Goal: Information Seeking & Learning: Find specific fact

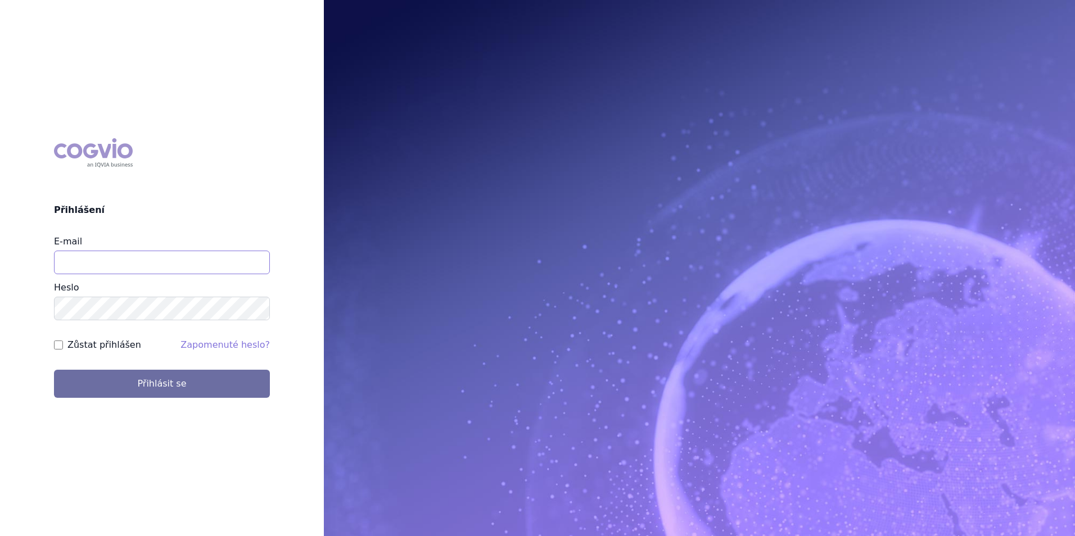
click at [162, 259] on input "E-mail" at bounding box center [162, 263] width 216 height 24
type input "[PERSON_NAME][EMAIL_ADDRESS][DOMAIN_NAME]"
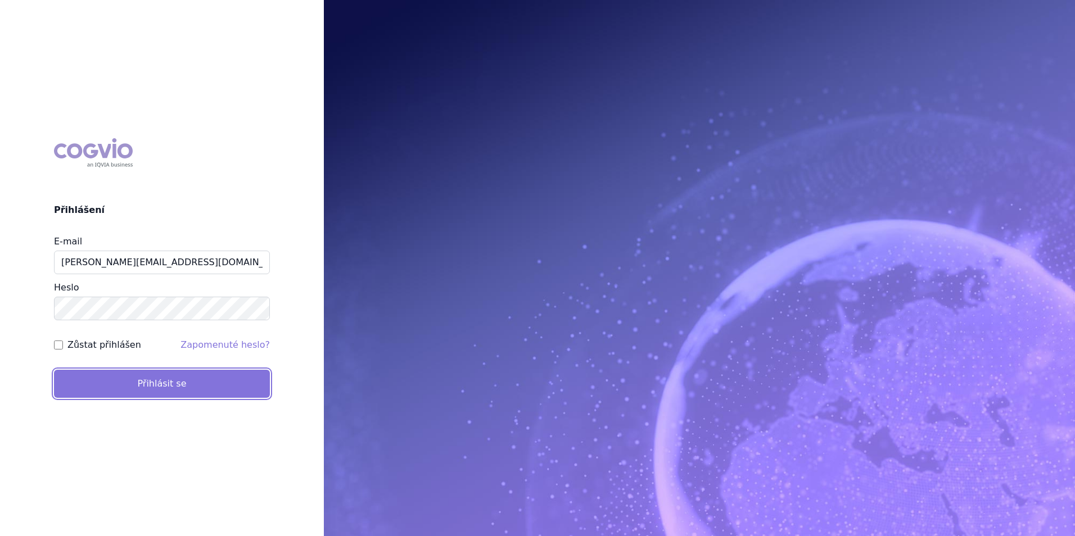
click at [133, 370] on button "Přihlásit se" at bounding box center [162, 384] width 216 height 28
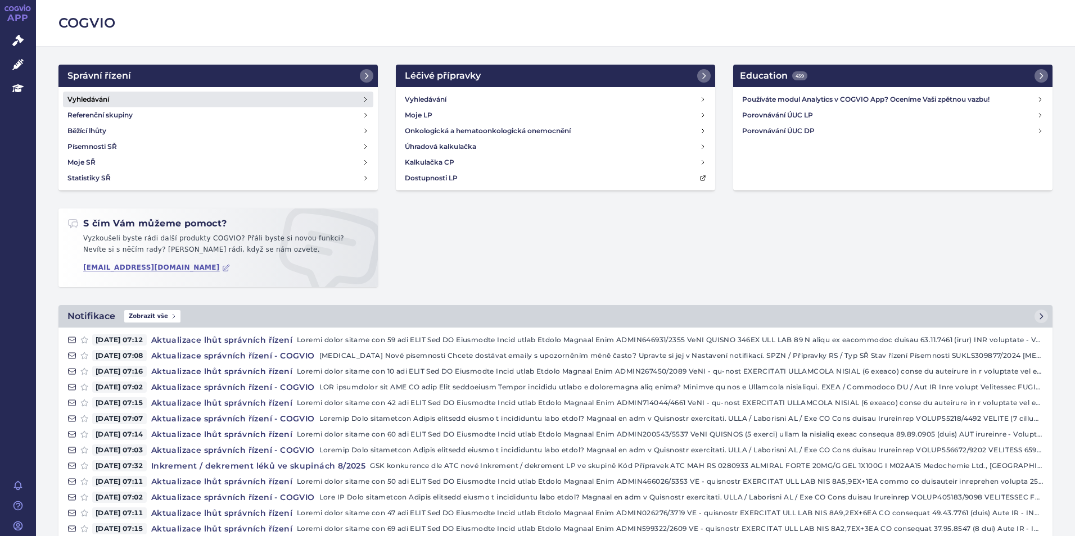
click at [92, 95] on h4 "Vyhledávání" at bounding box center [88, 99] width 42 height 11
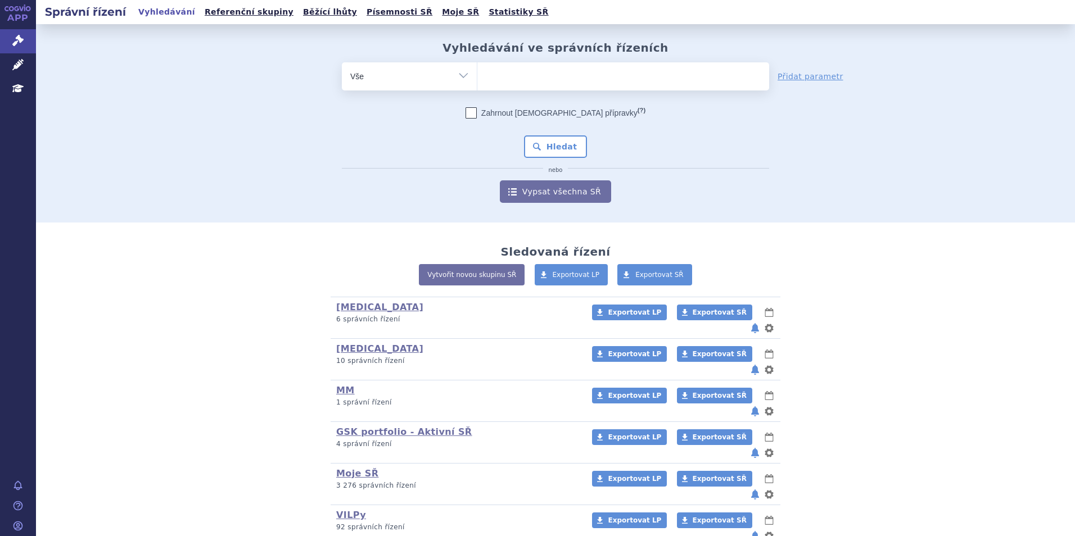
click at [522, 73] on ul at bounding box center [623, 74] width 292 height 24
click at [477, 73] on select at bounding box center [477, 76] width 1 height 28
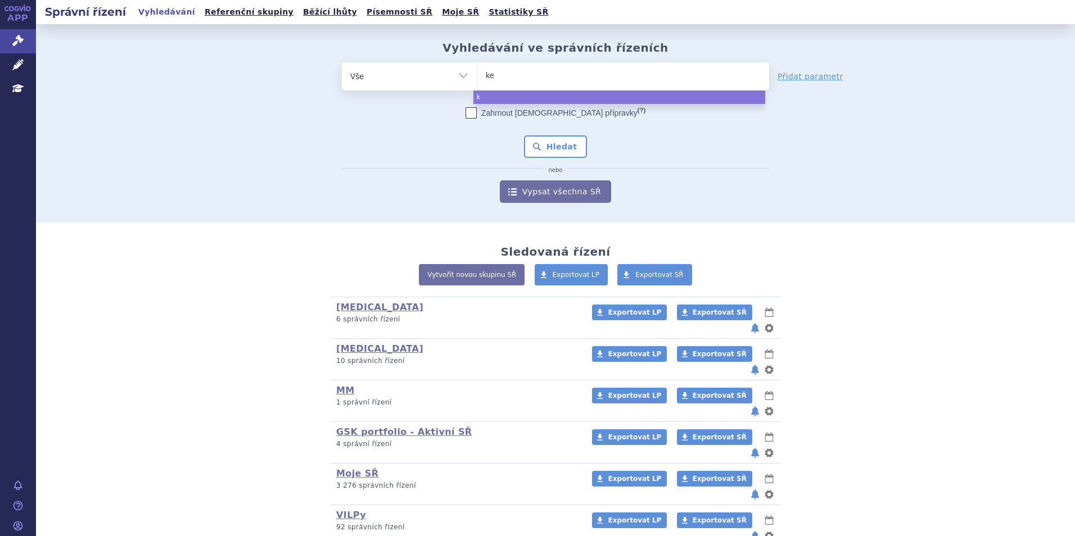
type input "ket"
type input "key"
type input "keyt"
type input "keytru"
type input "keytruda"
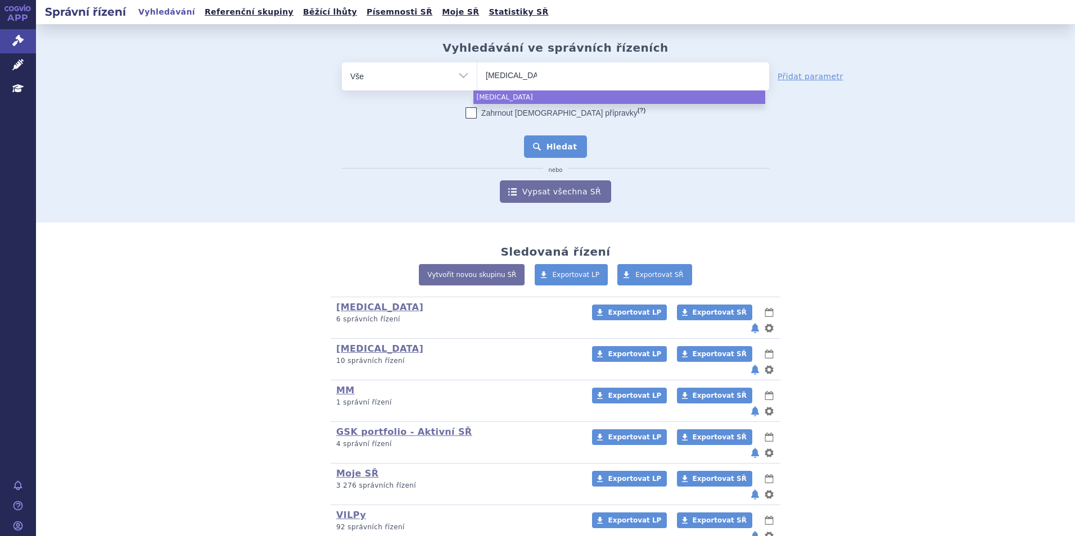
select select "keytruda"
click at [566, 140] on button "Hledat" at bounding box center [556, 146] width 64 height 22
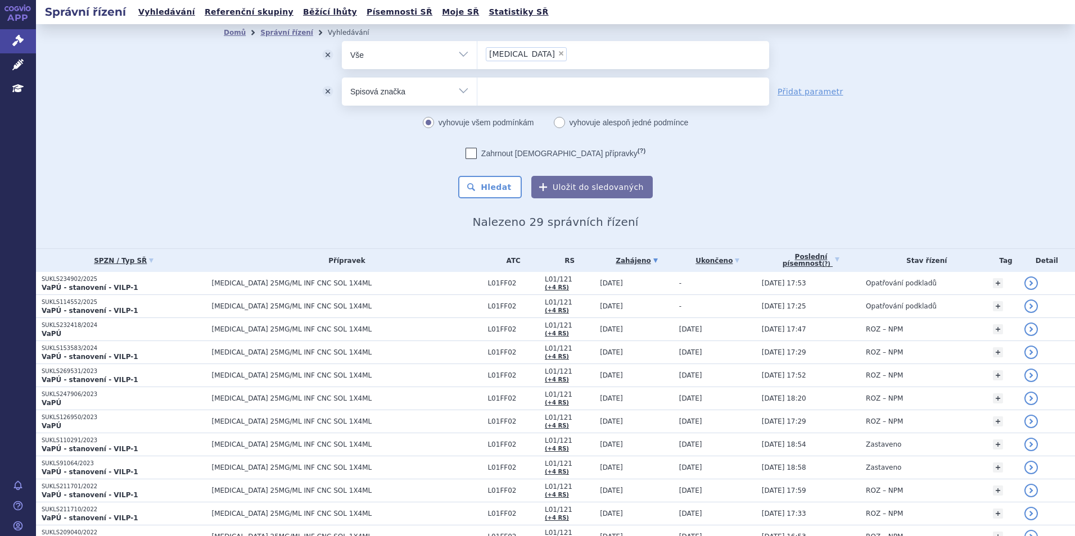
click at [477, 91] on ul at bounding box center [623, 90] width 292 height 24
click at [477, 91] on select at bounding box center [477, 91] width 1 height 28
click at [455, 94] on select "Vše Spisová značka Typ SŘ Přípravek/SUKL kód Účastník/Držitel" at bounding box center [409, 90] width 135 height 25
select select "filter-procedure-product-status"
click at [342, 78] on select "Vše Spisová značka Typ SŘ Přípravek/SUKL kód Účastník/Držitel" at bounding box center [409, 90] width 135 height 25
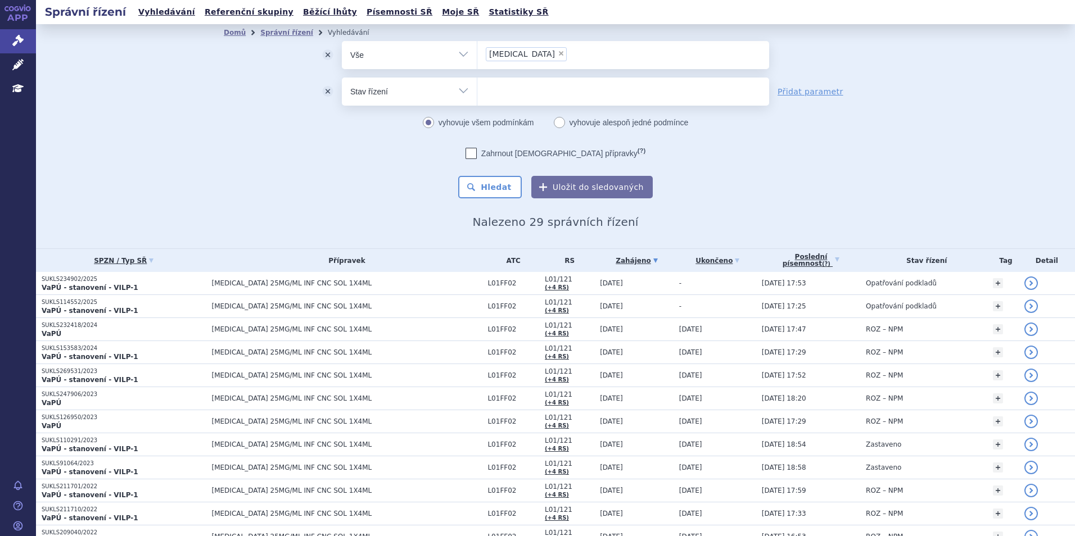
click at [510, 94] on ul at bounding box center [623, 90] width 292 height 24
click at [477, 94] on select at bounding box center [477, 91] width 1 height 28
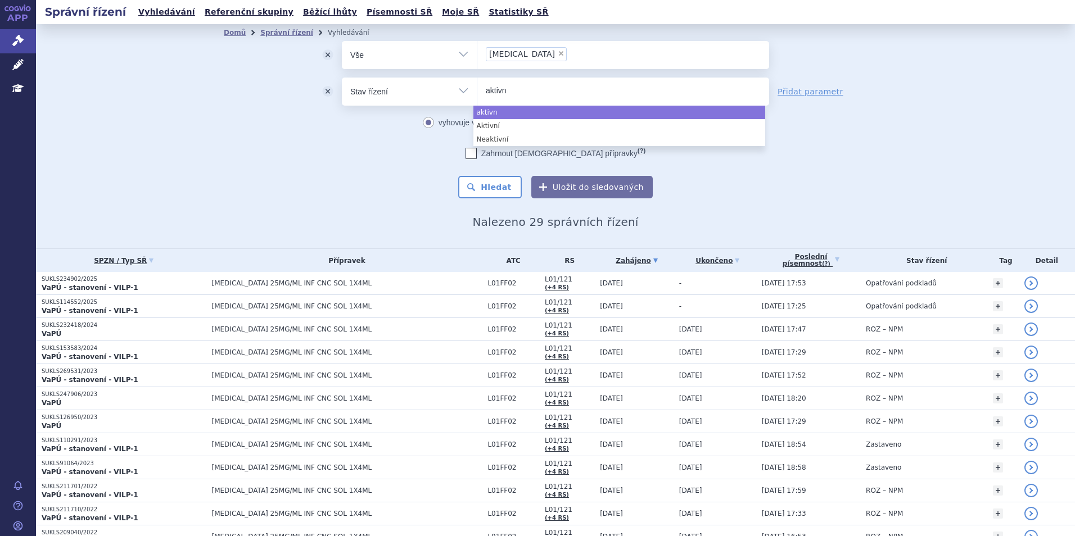
type input "aktivn"
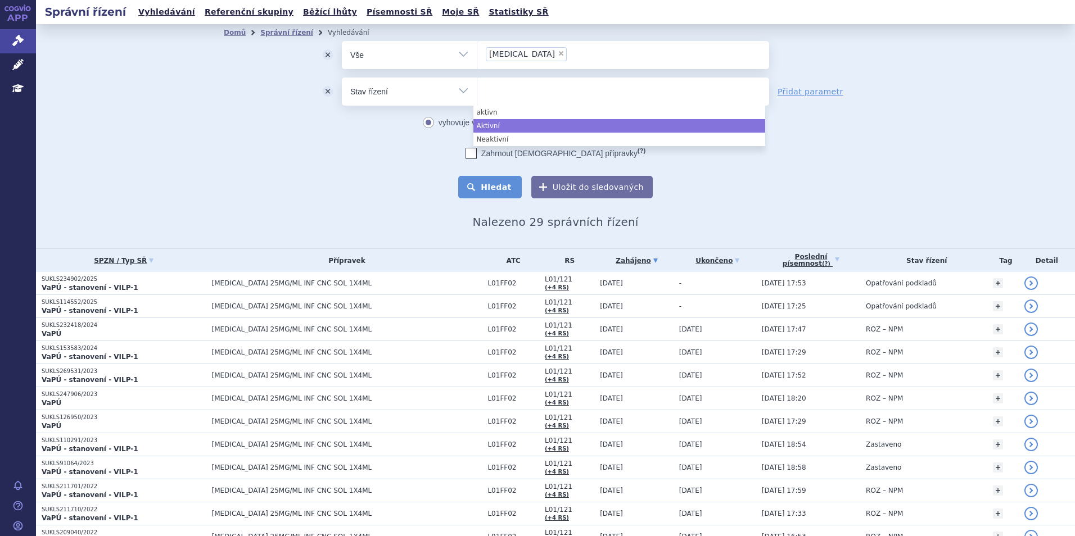
select select "a0d16f3a-7c3c-49b9-bbbf-43dbf2e58536"
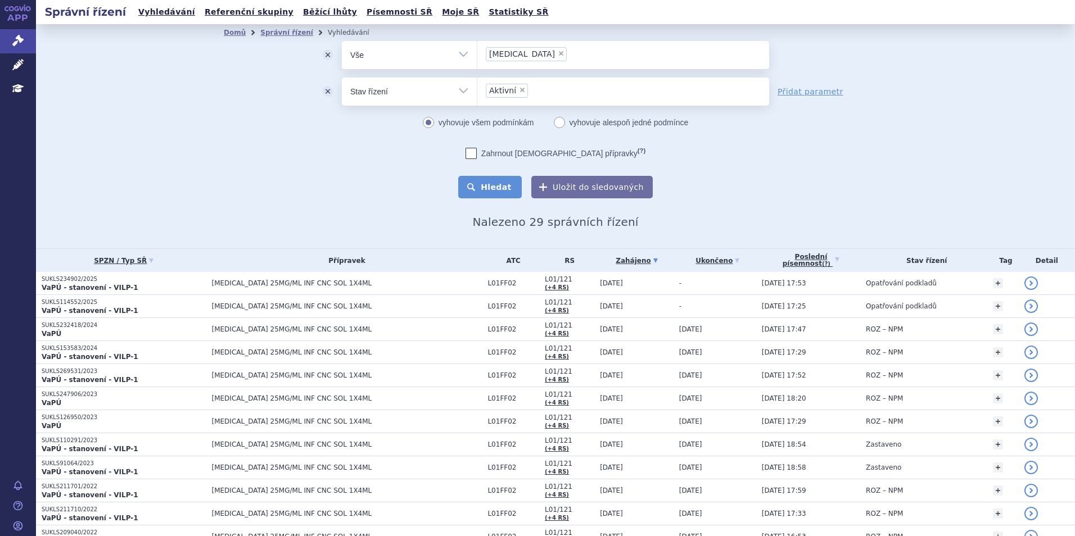
click at [501, 187] on button "Hledat" at bounding box center [490, 187] width 64 height 22
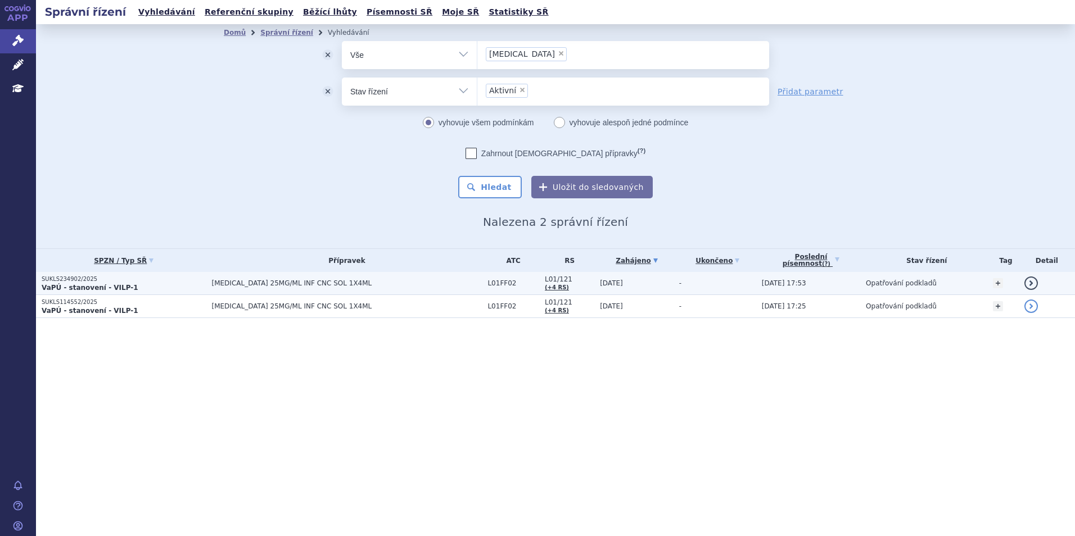
click at [135, 287] on p "VaPÚ - stanovení - VILP-1" at bounding box center [124, 287] width 165 height 9
click at [252, 287] on span "[MEDICAL_DATA] 25MG/ML INF CNC SOL 1X4ML" at bounding box center [347, 283] width 270 height 8
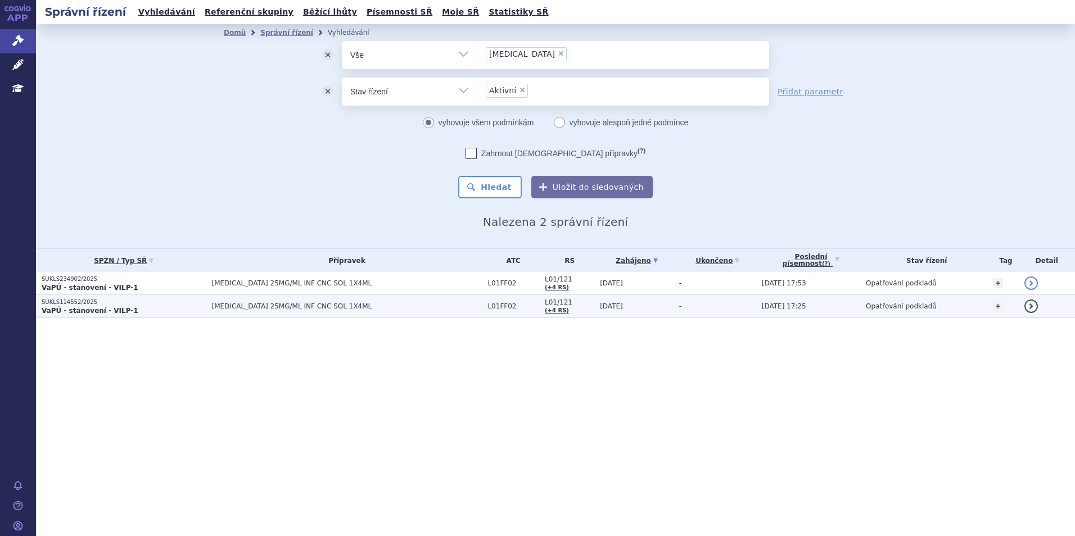
click at [80, 302] on p "SUKLS114552/2025" at bounding box center [124, 303] width 165 height 8
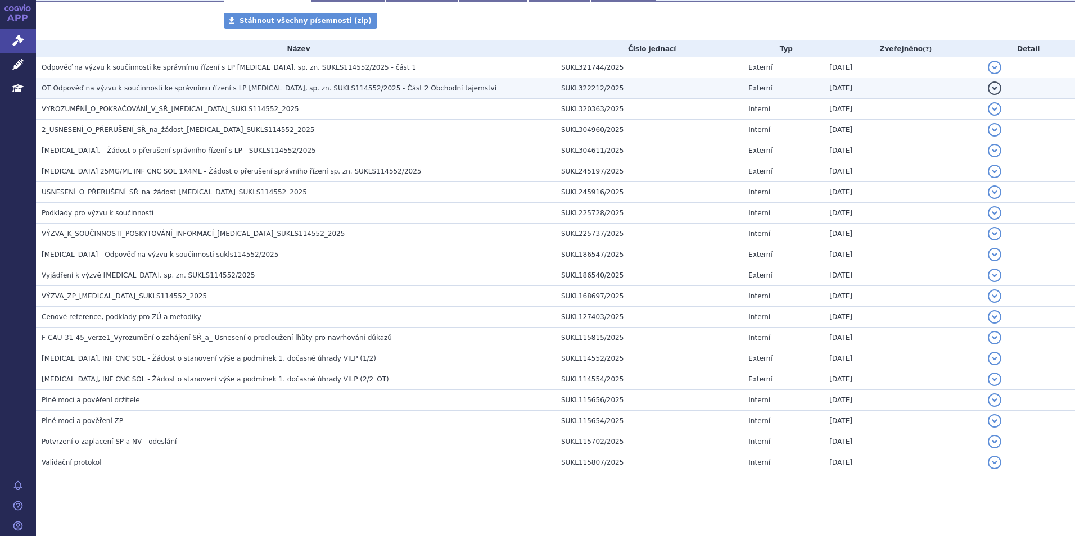
scroll to position [206, 0]
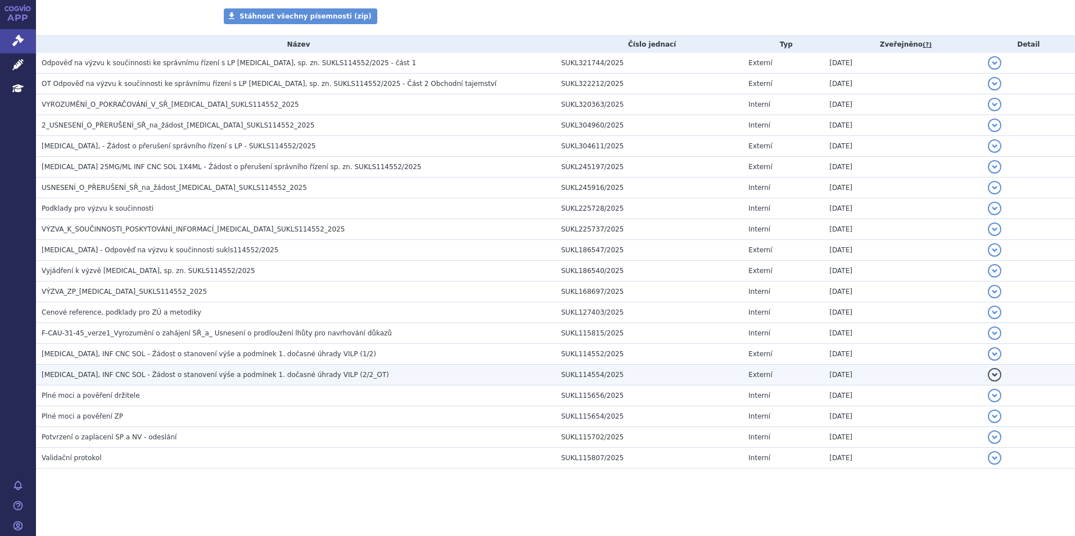
click at [128, 377] on span "[MEDICAL_DATA], INF CNC SOL - Žádost o stanovení výše a podmínek 1. dočasné úhr…" at bounding box center [215, 375] width 347 height 8
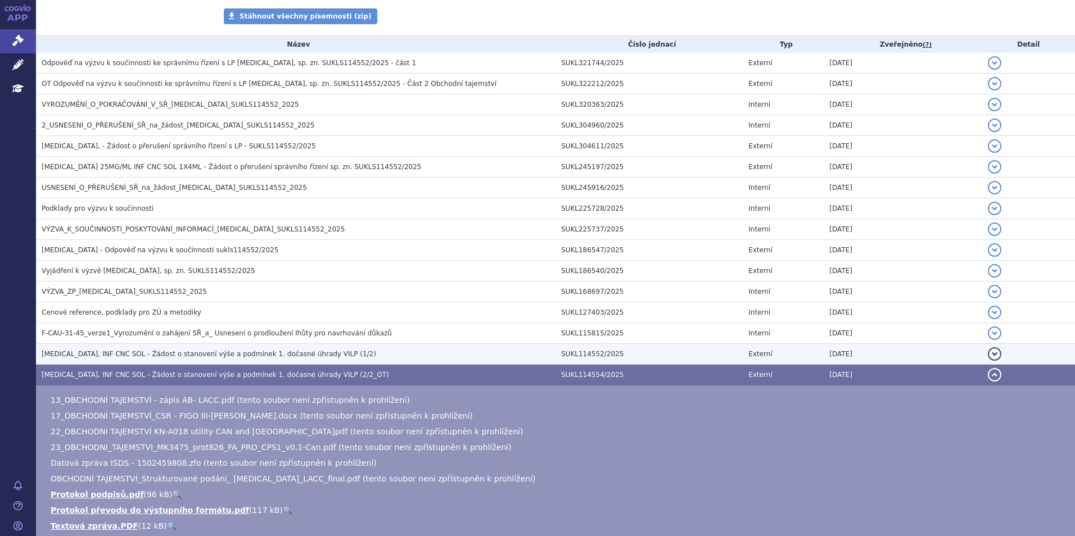
click at [214, 355] on span "[MEDICAL_DATA], INF CNC SOL - Žádost o stanovení výše a podmínek 1. dočasné úhr…" at bounding box center [209, 354] width 334 height 8
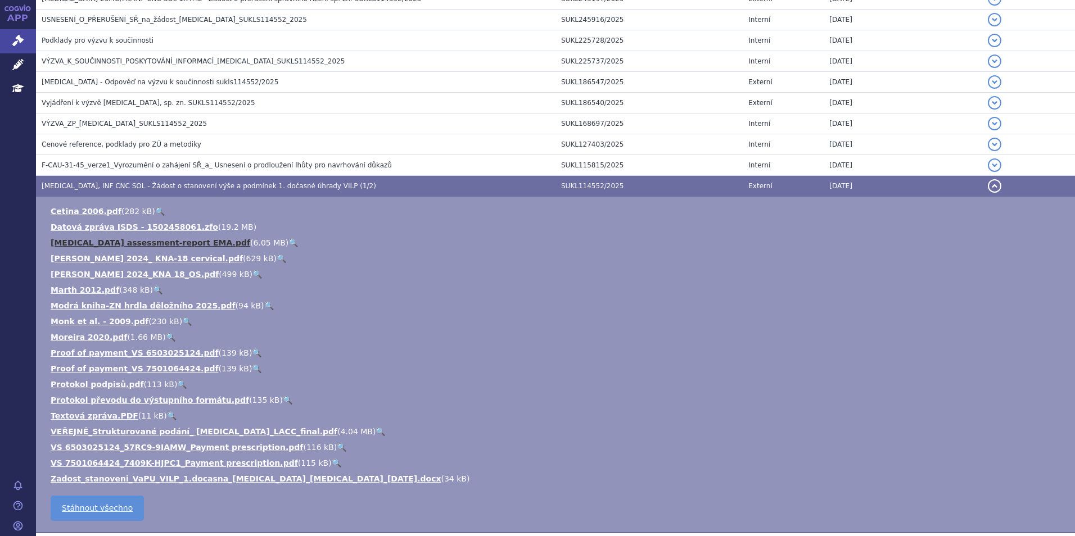
scroll to position [375, 0]
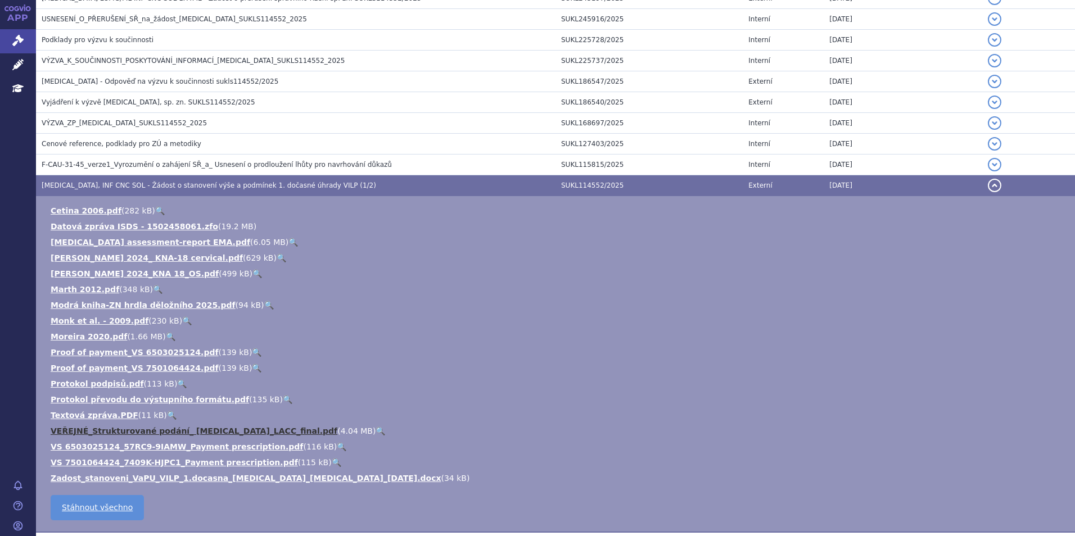
click at [218, 433] on link "VEŘEJNÉ_Strukturované podání_ [MEDICAL_DATA]_LACC_final.pdf" at bounding box center [194, 431] width 287 height 9
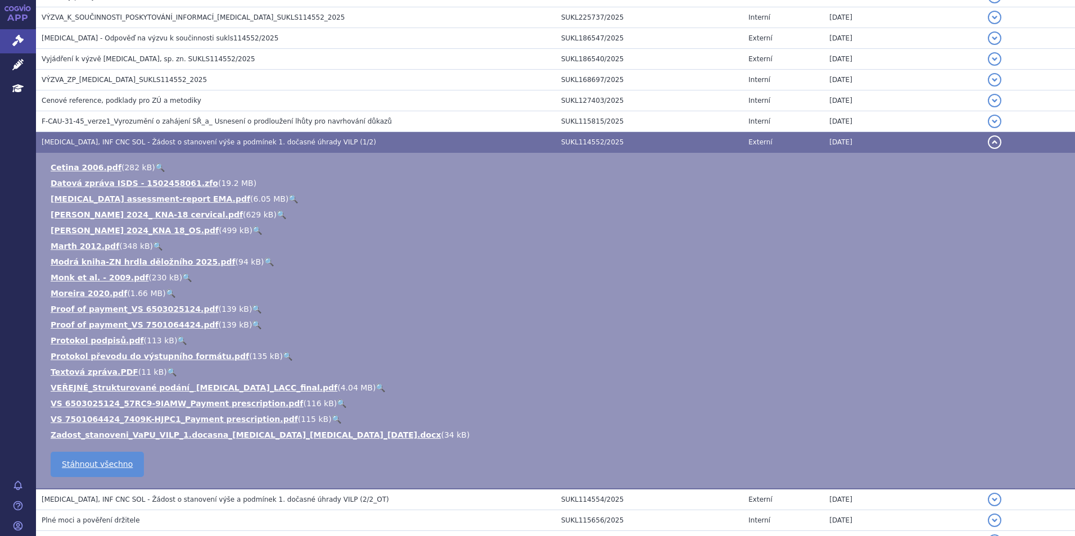
scroll to position [450, 0]
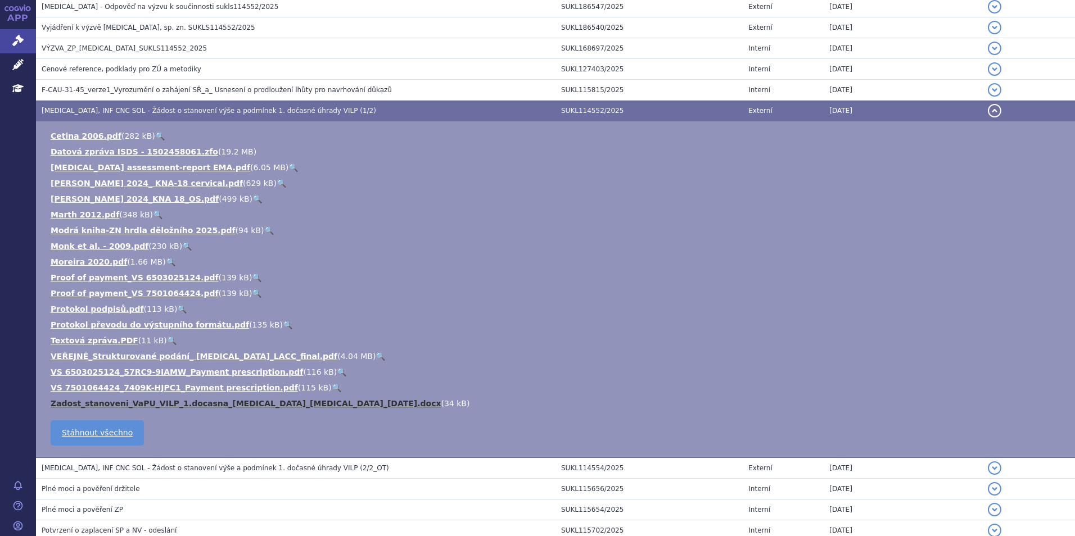
click at [205, 406] on link "Zadost_stanoveni_VaPU_VILP_1.docasna_[MEDICAL_DATA]_[MEDICAL_DATA]_[DATE].docx" at bounding box center [246, 403] width 390 height 9
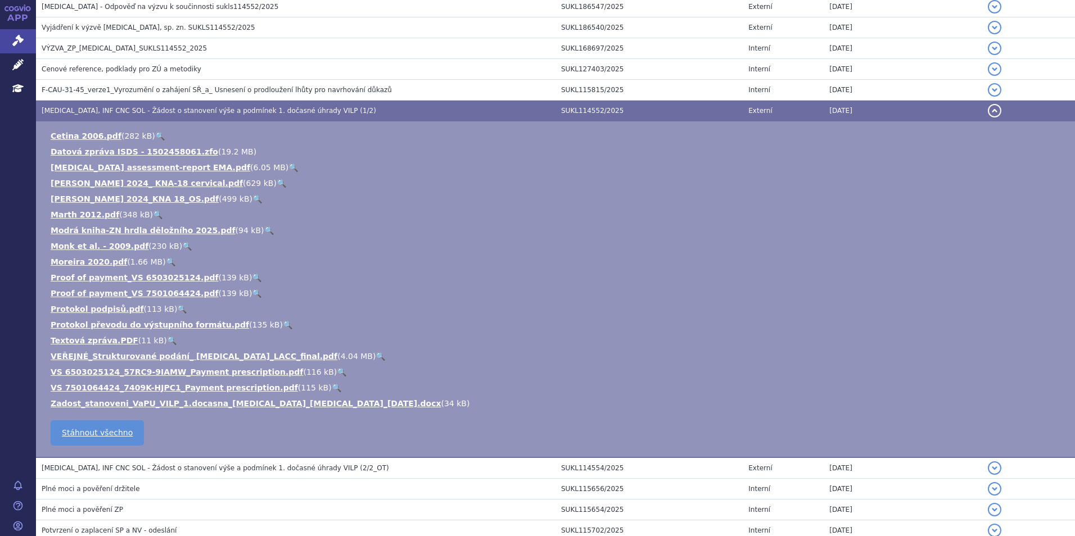
click at [200, 350] on ul "Cetina 2006.pdf ( 282 kB ) 🔍 Datová zpráva ISDS - 1502458061.zfo ( 19.2 MB ) [M…" at bounding box center [555, 269] width 1016 height 279
click at [208, 354] on link "VEŘEJNÉ_Strukturované podání_ [MEDICAL_DATA]_LACC_final.pdf" at bounding box center [194, 356] width 287 height 9
